Goal: Navigation & Orientation: Understand site structure

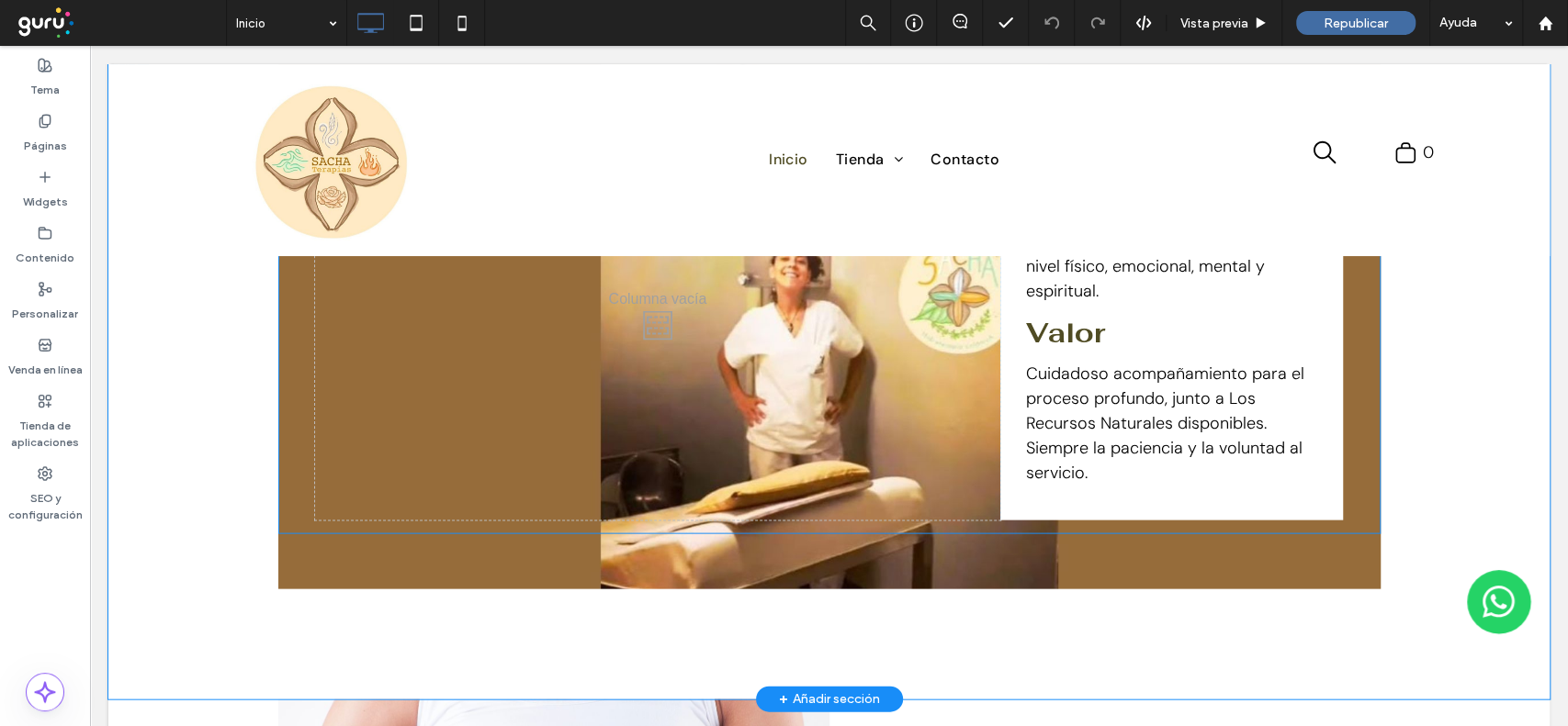
scroll to position [2693, 0]
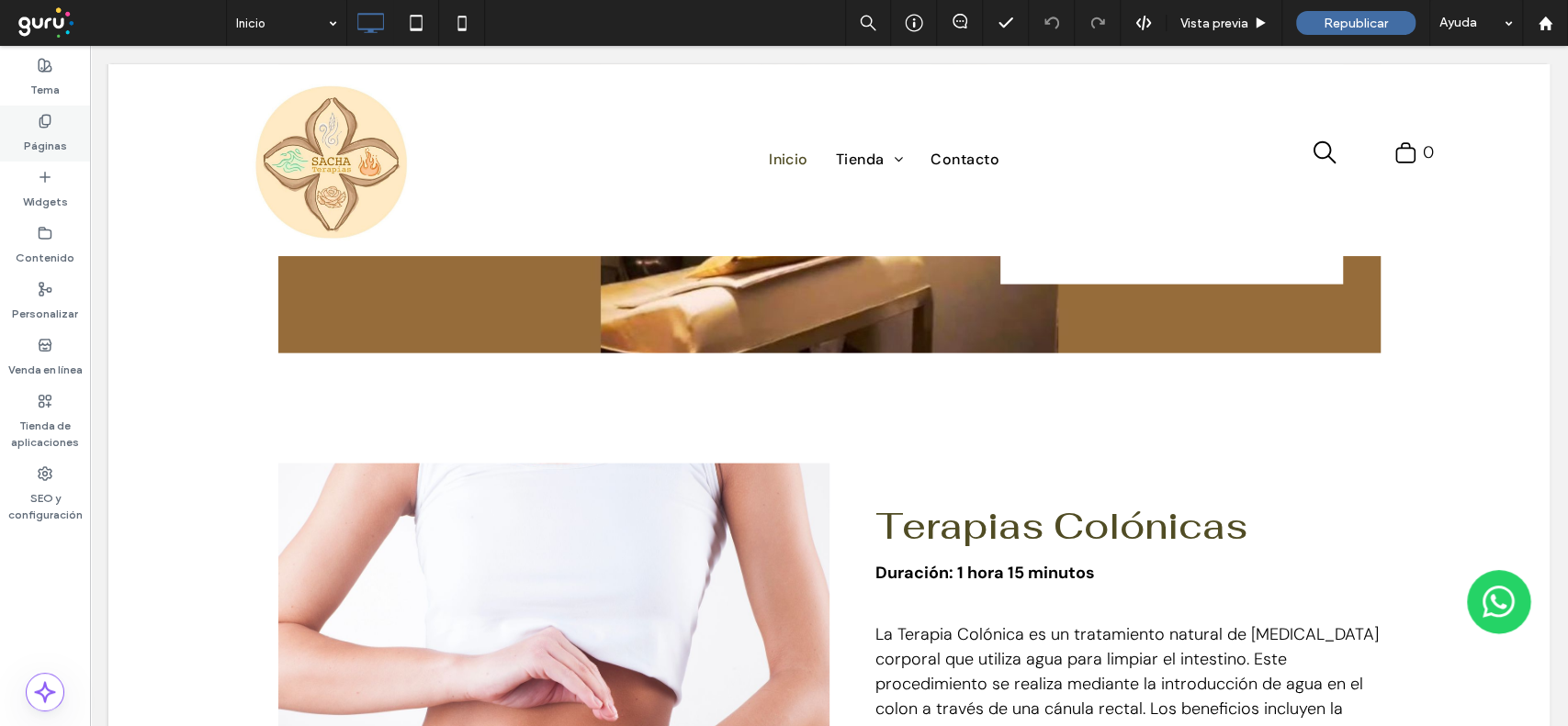
click at [59, 132] on label "Páginas" at bounding box center [45, 141] width 43 height 26
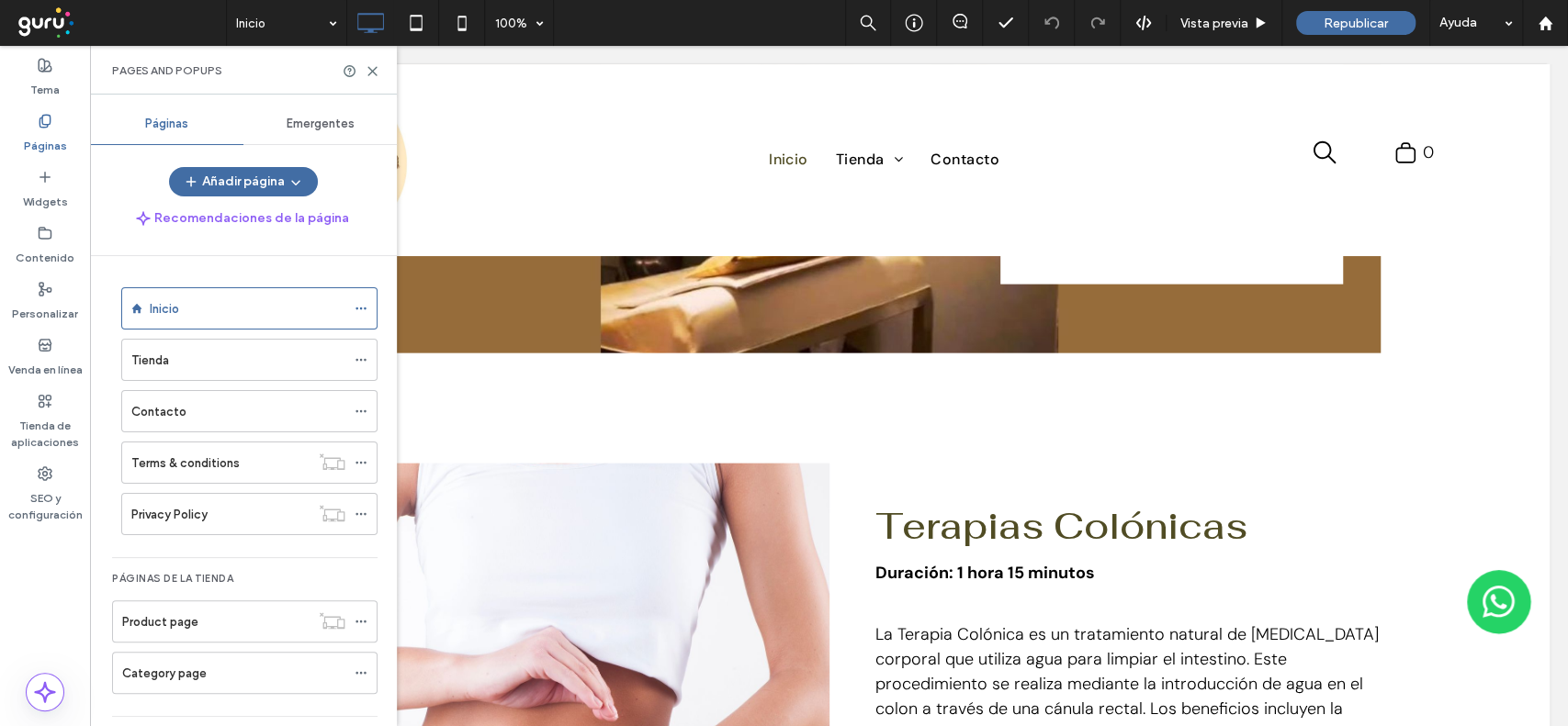
click at [196, 312] on div "Inicio" at bounding box center [247, 309] width 195 height 19
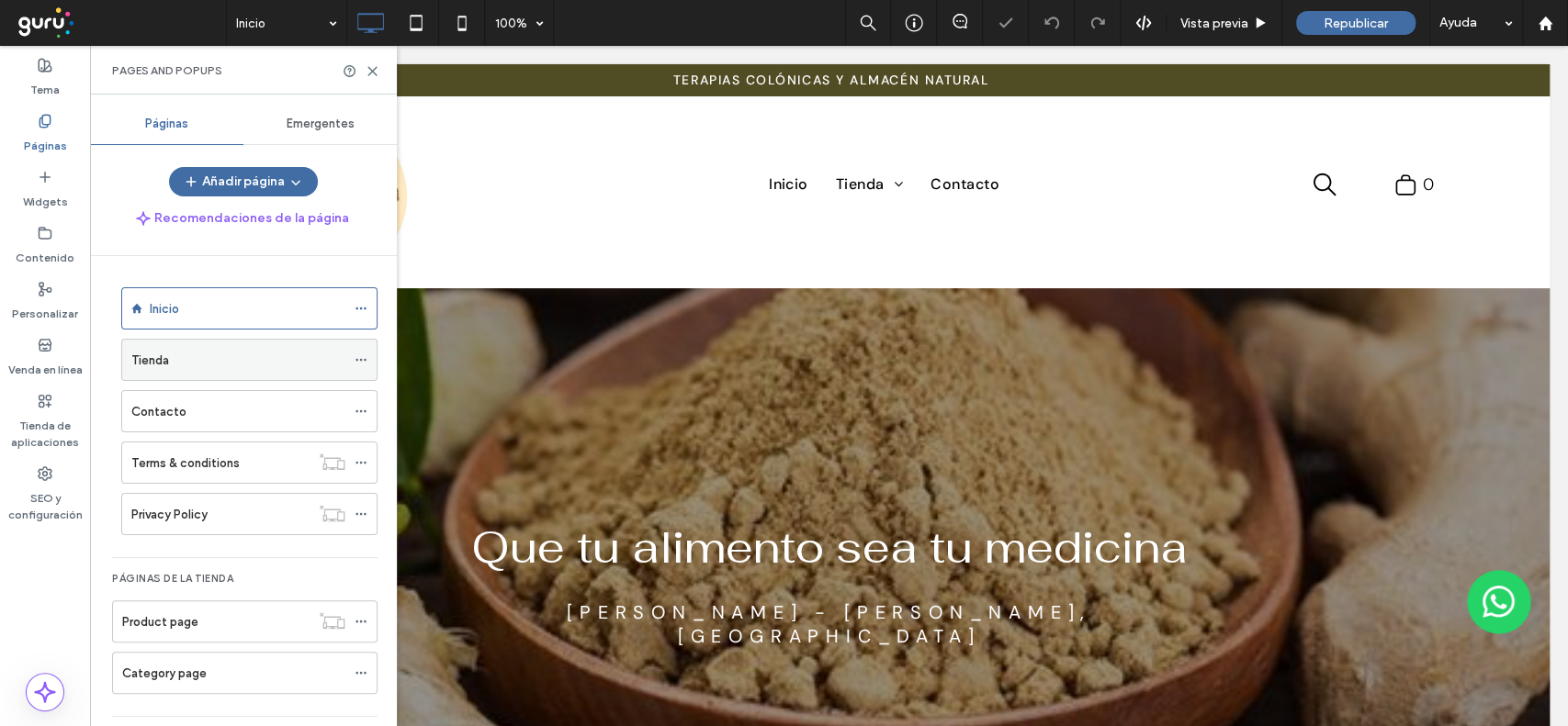
scroll to position [0, 0]
click at [178, 365] on div "Tienda" at bounding box center [238, 360] width 214 height 19
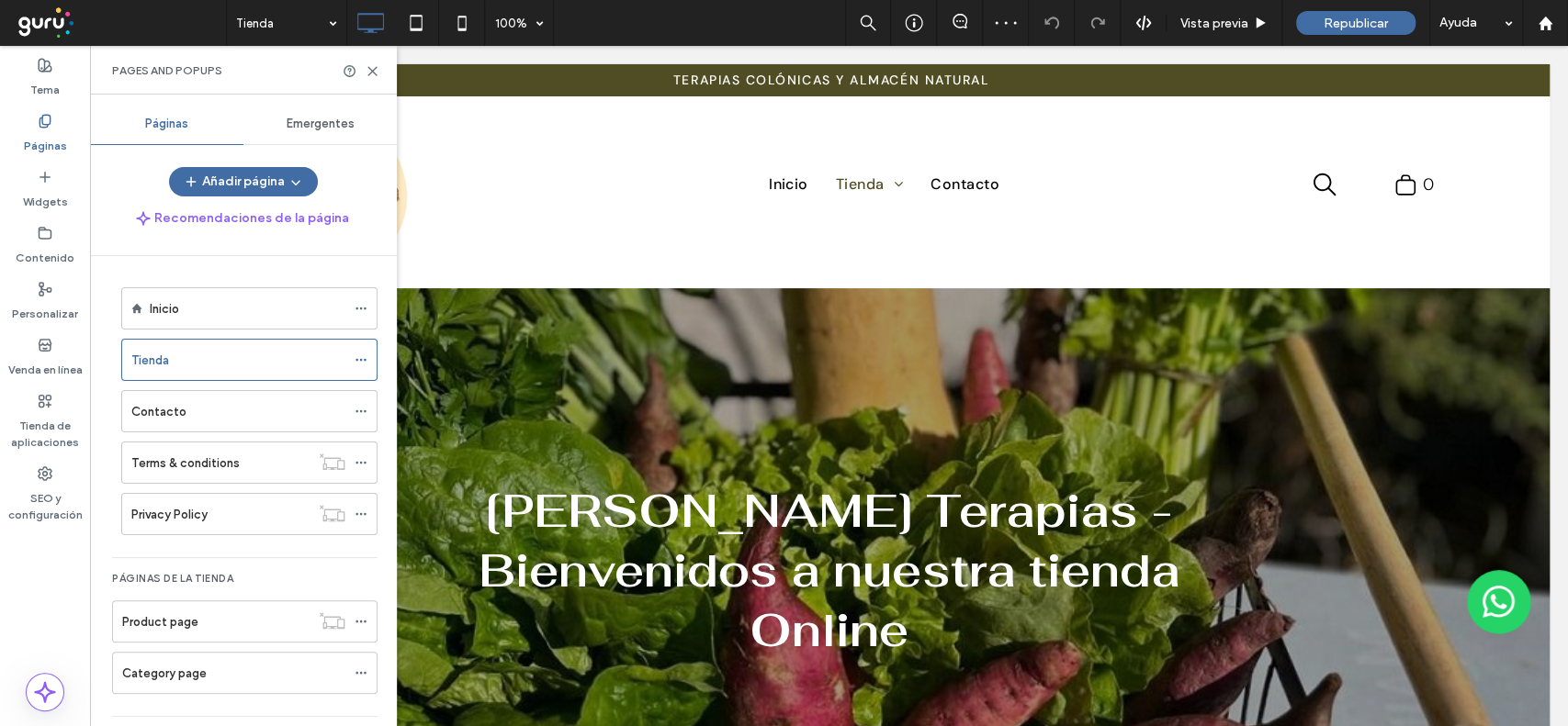
click at [186, 405] on div "Contacto" at bounding box center [238, 411] width 214 height 19
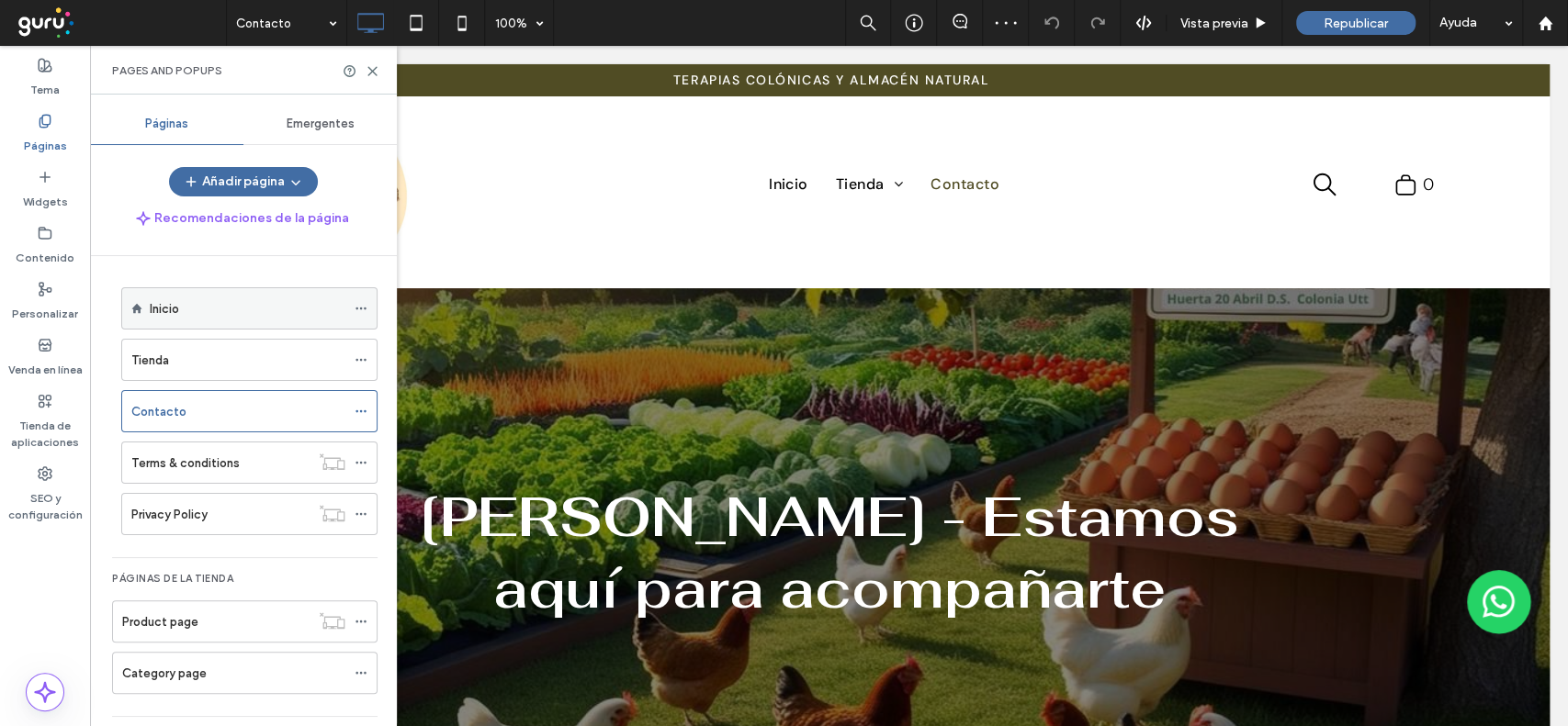
click at [161, 304] on label "Inicio" at bounding box center [164, 309] width 30 height 32
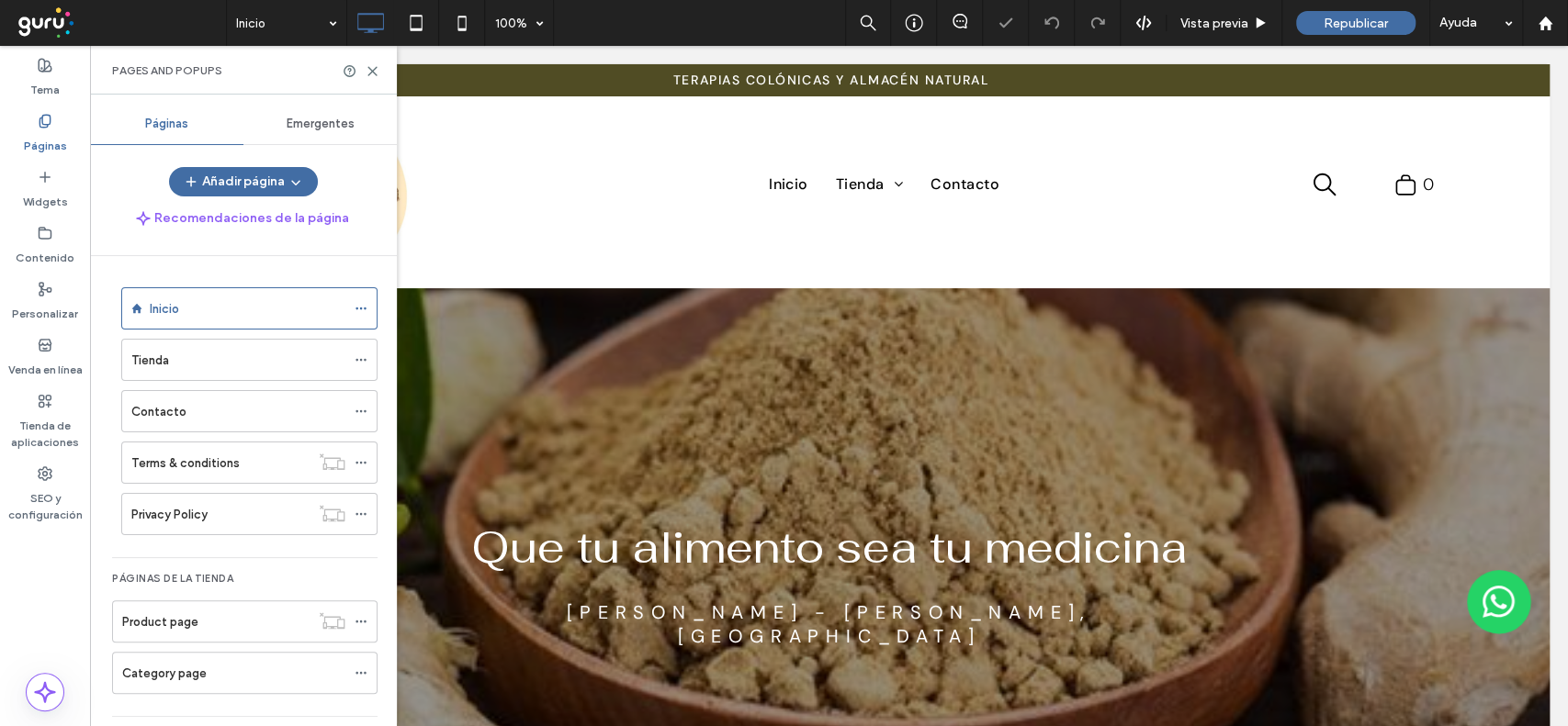
click at [369, 62] on div "Pages and Popups" at bounding box center [243, 70] width 307 height 49
click at [367, 70] on icon at bounding box center [373, 72] width 14 height 14
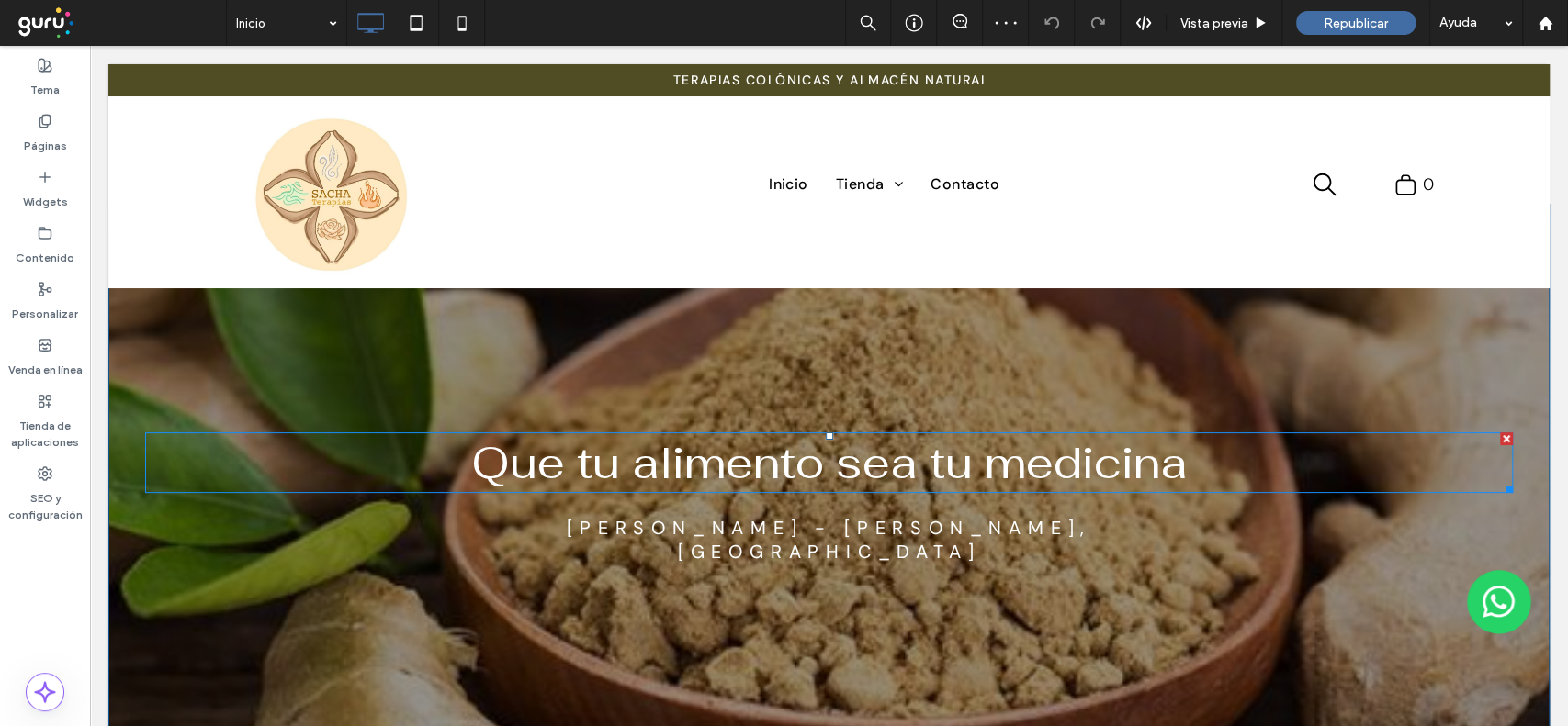
scroll to position [122, 0]
